Goal: Entertainment & Leisure: Consume media (video, audio)

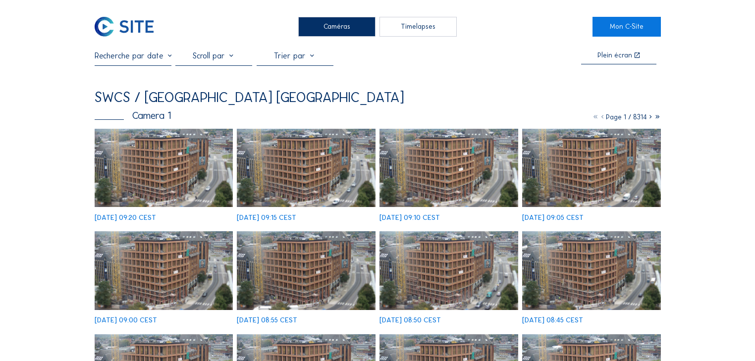
click at [411, 28] on div "Timelapses" at bounding box center [417, 27] width 77 height 20
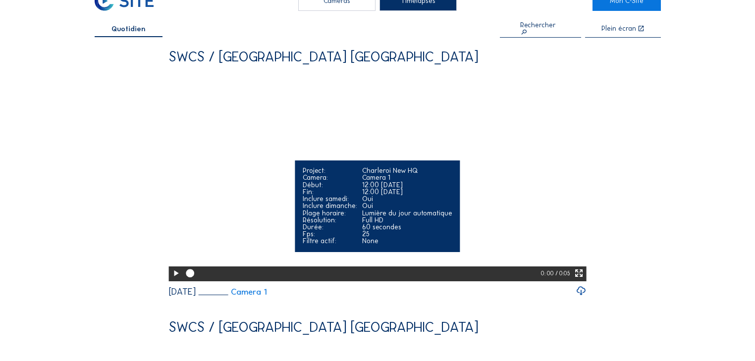
scroll to position [40, 0]
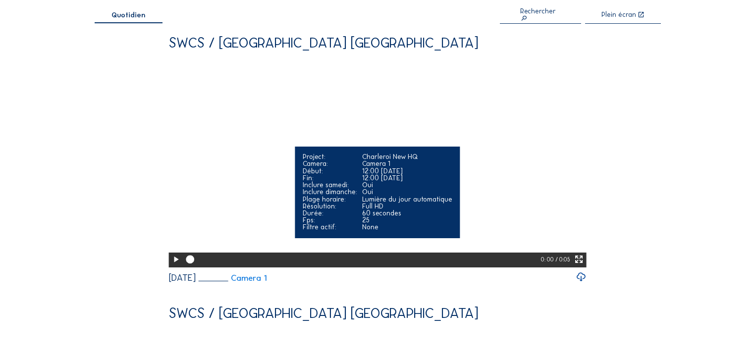
click at [172, 265] on icon at bounding box center [176, 259] width 10 height 12
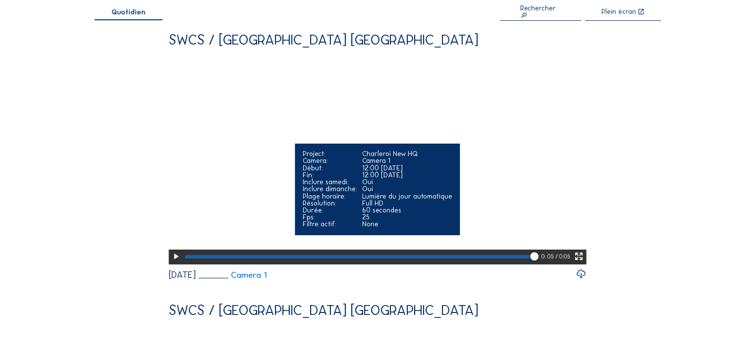
scroll to position [0, 0]
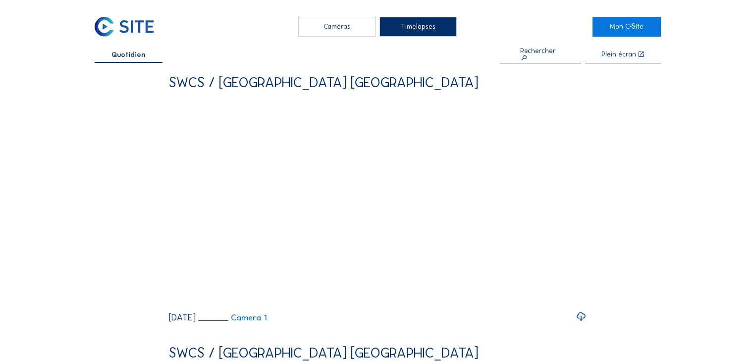
click at [342, 28] on div "Caméras" at bounding box center [336, 27] width 77 height 20
